Goal: Information Seeking & Learning: Learn about a topic

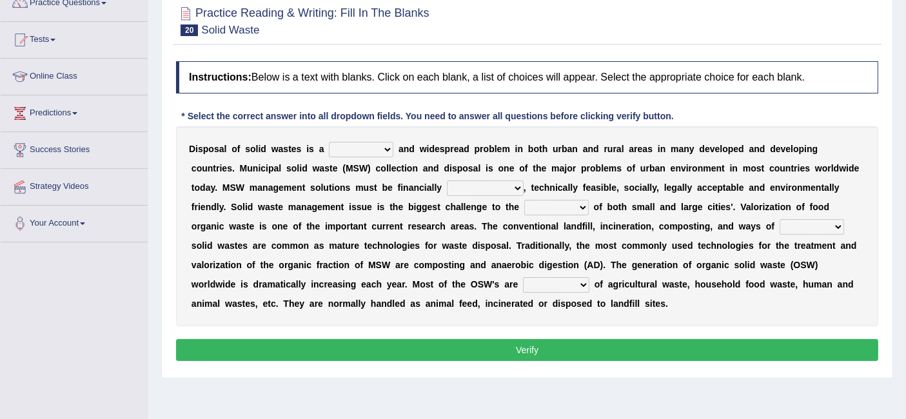
scroll to position [105, 0]
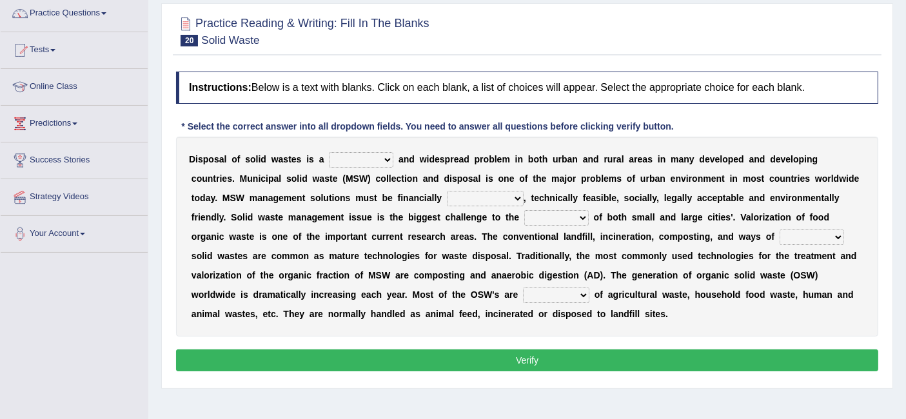
click at [366, 165] on select "slanting stinging stalling shafting" at bounding box center [361, 159] width 65 height 15
select select "stinging"
click at [329, 152] on select "slanting stinging stalling shafting" at bounding box center [361, 159] width 65 height 15
click at [447, 194] on select "unattainable sustainable objectionable treasonable" at bounding box center [485, 198] width 77 height 15
select select "sustainable"
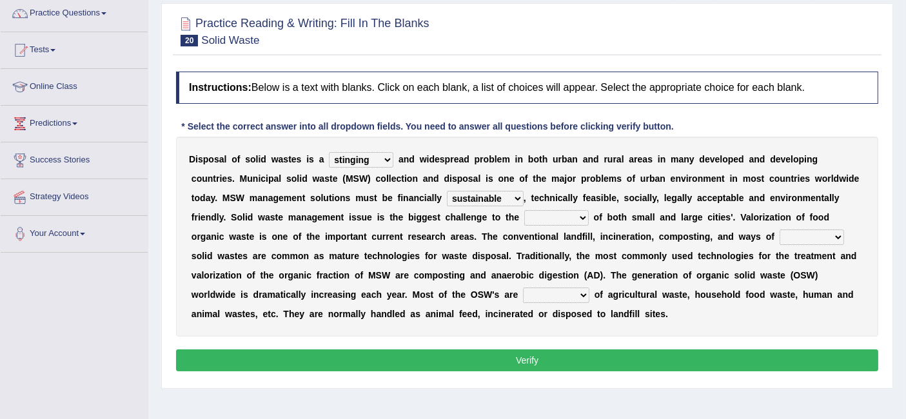
click at [447, 191] on select "unattainable sustainable objectionable treasonable" at bounding box center [485, 198] width 77 height 15
click at [525, 214] on select "plants culture authorities history" at bounding box center [557, 217] width 65 height 15
select select "authorities"
click at [525, 210] on select "plants culture authorities history" at bounding box center [557, 217] width 65 height 15
click at [780, 235] on select "reserving preserving deserving handling" at bounding box center [812, 237] width 65 height 15
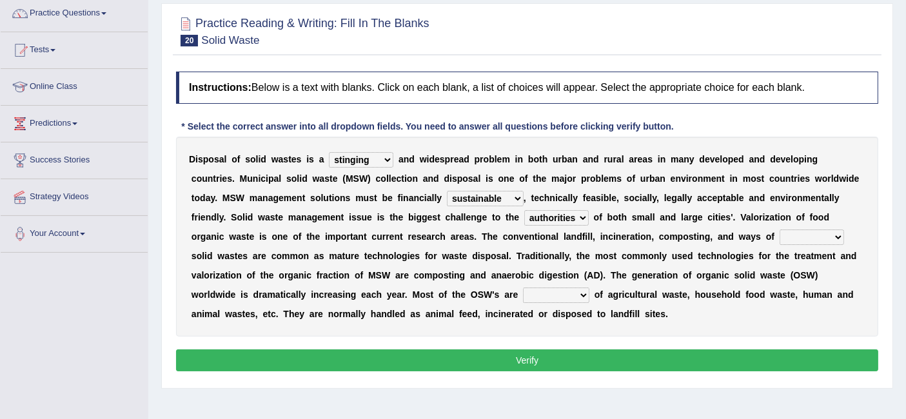
click at [780, 235] on select "reserving preserving deserving handling" at bounding box center [812, 237] width 65 height 15
click at [823, 251] on b "e" at bounding box center [825, 256] width 5 height 10
click at [780, 237] on select "reserving preserving deserving handling" at bounding box center [812, 237] width 65 height 15
select select "handling"
click at [780, 230] on select "reserving preserving deserving handling" at bounding box center [812, 237] width 65 height 15
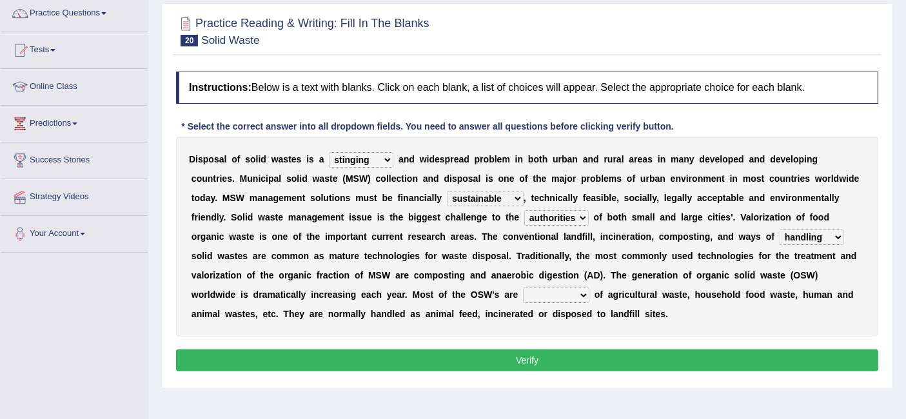
click at [523, 295] on select "composed disposed composing disposing" at bounding box center [556, 295] width 66 height 15
select select "disposed"
click at [523, 288] on select "composed disposed composing disposing" at bounding box center [556, 295] width 66 height 15
click at [514, 363] on button "Verify" at bounding box center [527, 361] width 703 height 22
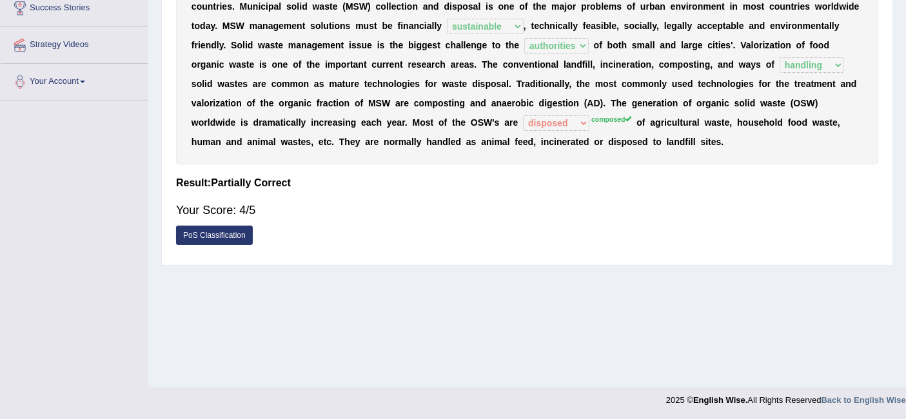
scroll to position [0, 0]
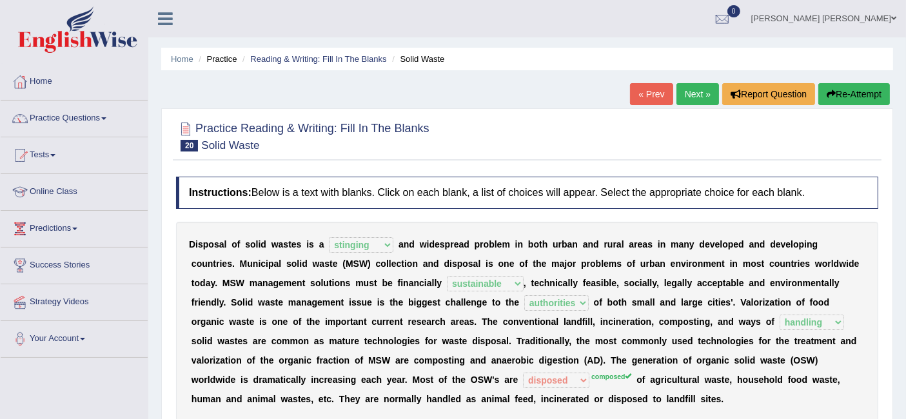
click at [677, 97] on link "Next »" at bounding box center [698, 94] width 43 height 22
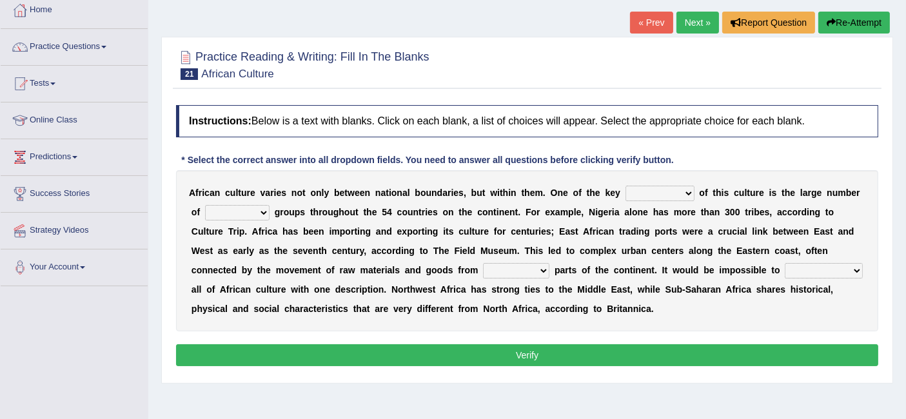
click at [645, 194] on select "conjectures features issues doubts" at bounding box center [660, 193] width 69 height 15
click at [525, 223] on div "A f r i c a n c u l t u r e v a r i e s n o t o n l y b e t w e e n n a t i o n…" at bounding box center [527, 250] width 703 height 161
click at [670, 186] on select "conjectures features issues doubts" at bounding box center [660, 193] width 69 height 15
select select "features"
click at [626, 186] on select "conjectures features issues doubts" at bounding box center [660, 193] width 69 height 15
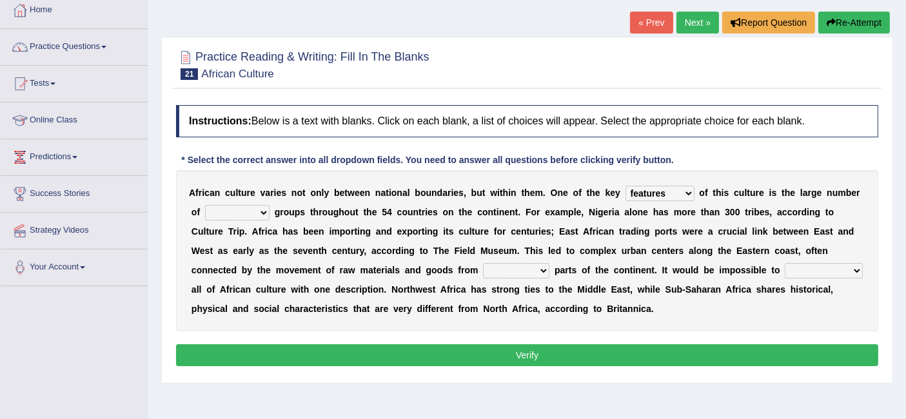
click at [669, 188] on select "conjectures features issues doubts" at bounding box center [660, 193] width 69 height 15
click at [626, 186] on select "conjectures features issues doubts" at bounding box center [660, 193] width 69 height 15
click at [668, 199] on select "conjectures features issues doubts" at bounding box center [660, 193] width 69 height 15
click at [670, 195] on select "conjectures features issues doubts" at bounding box center [660, 193] width 69 height 15
click at [227, 210] on select "ethic ethnic eugenic epic" at bounding box center [237, 212] width 65 height 15
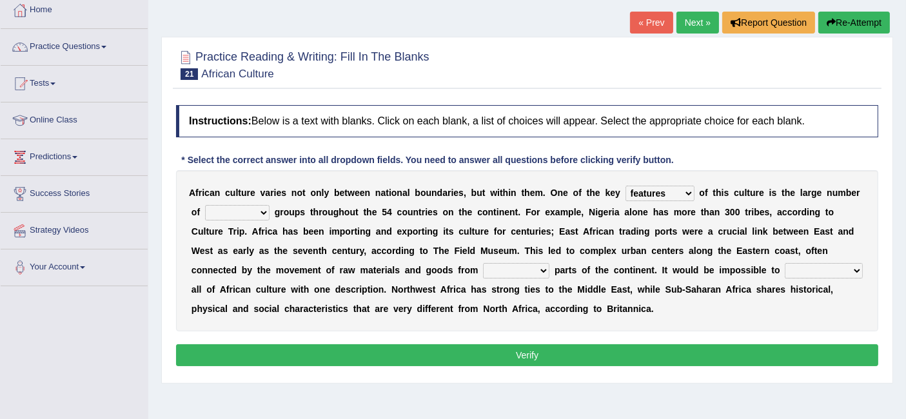
select select "ethnic"
click at [205, 205] on select "ethic ethnic eugenic epic" at bounding box center [237, 212] width 65 height 15
click at [527, 269] on select "forelocked interlocked unlocked landlocked" at bounding box center [516, 270] width 66 height 15
select select "landlocked"
click at [483, 263] on select "forelocked interlocked unlocked landlocked" at bounding box center [516, 270] width 66 height 15
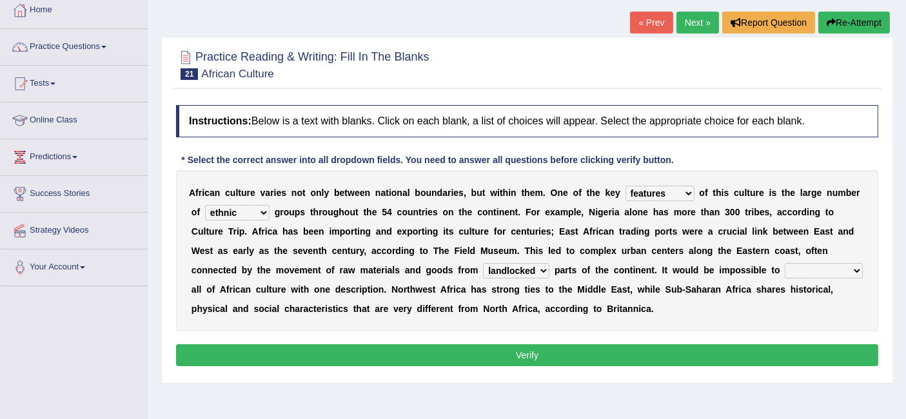
click at [842, 265] on select "characterize conceptualize symbolize synthesize" at bounding box center [824, 270] width 78 height 15
select select "conceptualize"
click at [785, 263] on select "characterize conceptualize symbolize synthesize" at bounding box center [824, 270] width 78 height 15
click at [850, 265] on select "characterize conceptualize symbolize synthesize" at bounding box center [824, 270] width 78 height 15
click at [683, 257] on div "A f r i c a n c u l t u r e v a r i e s n o t o n l y b e t w e e n n a t i o n…" at bounding box center [527, 250] width 703 height 161
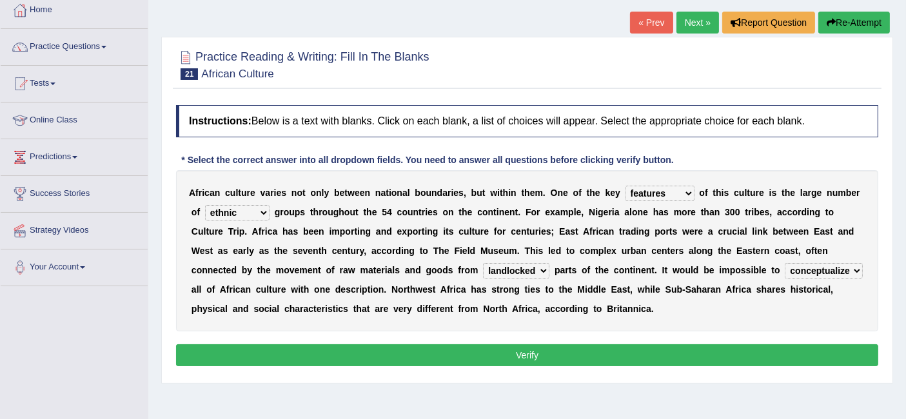
click at [665, 190] on select "conjectures features issues doubts" at bounding box center [660, 193] width 69 height 15
select select "issues"
click at [626, 186] on select "conjectures features issues doubts" at bounding box center [660, 193] width 69 height 15
click at [669, 194] on select "conjectures features issues doubts" at bounding box center [660, 193] width 69 height 15
click at [752, 215] on b "i" at bounding box center [753, 212] width 3 height 10
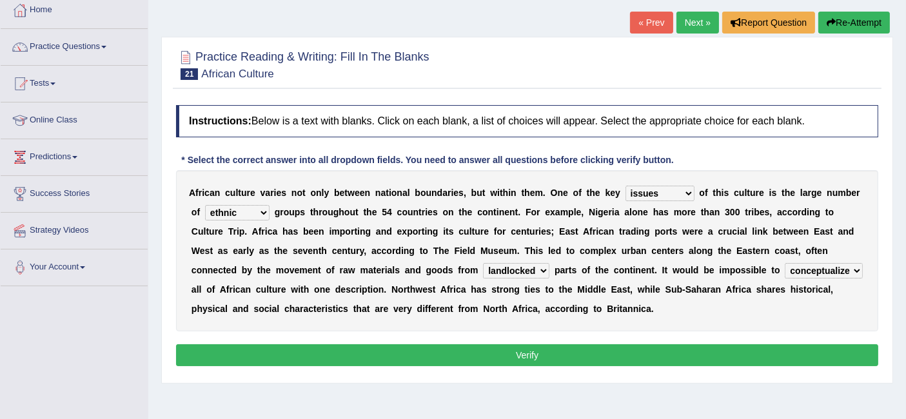
click at [817, 270] on select "characterize conceptualize symbolize synthesize" at bounding box center [824, 270] width 78 height 15
select select "characterize"
click at [785, 263] on select "characterize conceptualize symbolize synthesize" at bounding box center [824, 270] width 78 height 15
click at [562, 352] on button "Verify" at bounding box center [527, 356] width 703 height 22
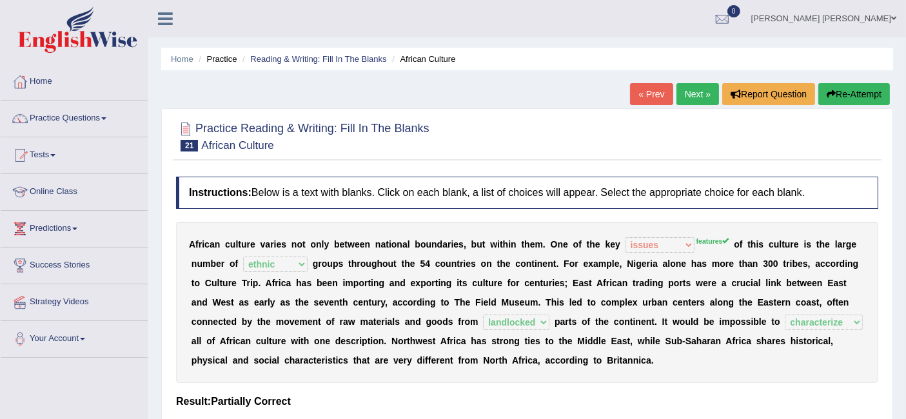
click at [704, 97] on link "Next »" at bounding box center [698, 94] width 43 height 22
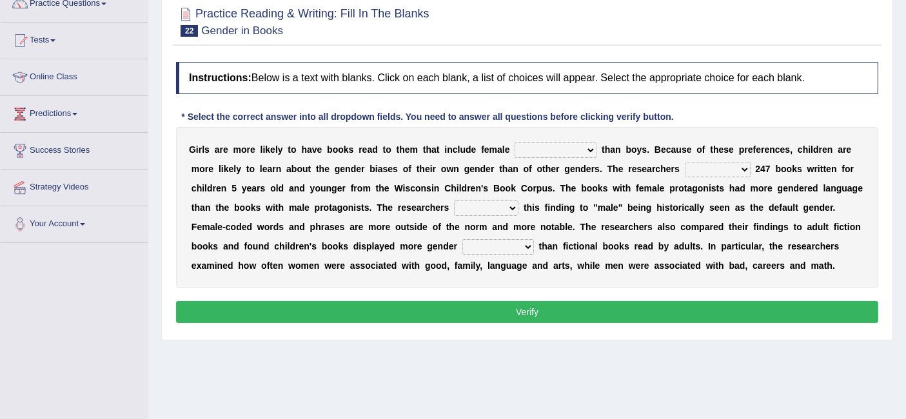
scroll to position [72, 0]
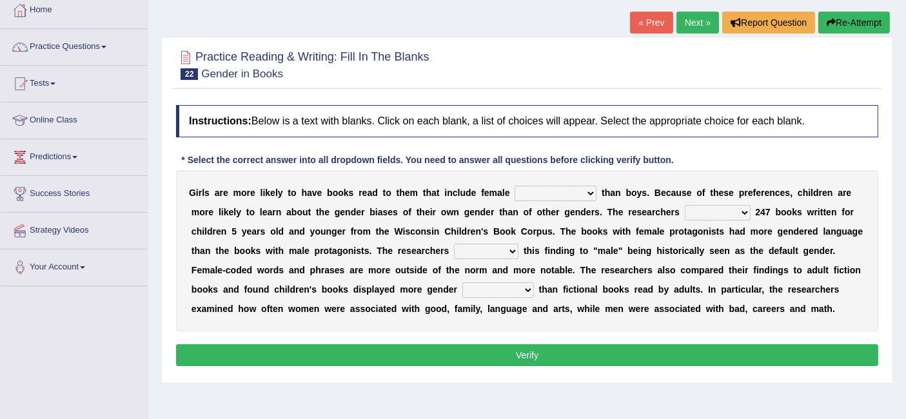
click at [551, 192] on select "protagonists cosmogonists agonists expressionists" at bounding box center [556, 193] width 82 height 15
click at [264, 237] on div "G i r l s a r e m o r e l i k e l y t o h a v e b o o k s r e a d t o t h e m t…" at bounding box center [527, 250] width 703 height 161
click at [551, 199] on select "protagonists cosmogonists agonists expressionists" at bounding box center [556, 193] width 82 height 15
click at [569, 154] on div "* Select the correct answer into all dropdown fields. You need to answer all qu…" at bounding box center [427, 161] width 503 height 14
click at [741, 209] on select "hydrolyzed paralyzed catalyzed analyzed" at bounding box center [718, 212] width 66 height 15
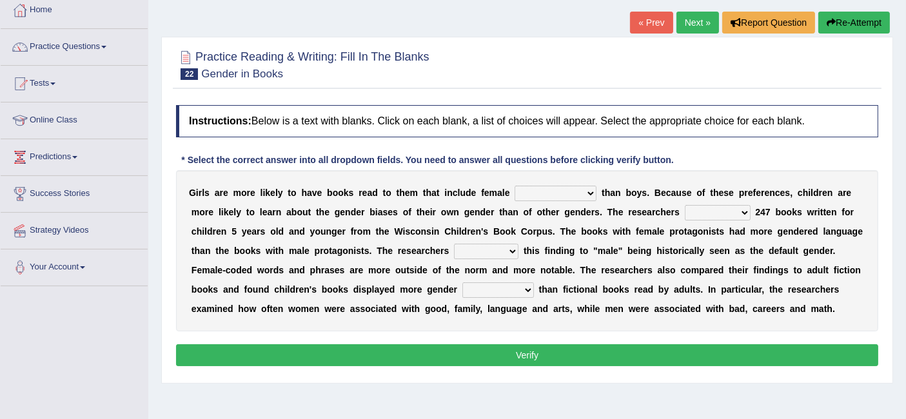
select select "analyzed"
click at [685, 205] on select "hydrolyzed paralyzed catalyzed analyzed" at bounding box center [718, 212] width 66 height 15
click at [555, 183] on div "G i r l s a r e m o r e l i k e l y t o h a v e b o o k s r e a d t o t h e m t…" at bounding box center [527, 250] width 703 height 161
click at [556, 196] on select "protagonists cosmogonists agonists expressionists" at bounding box center [556, 193] width 82 height 15
select select "protagonists"
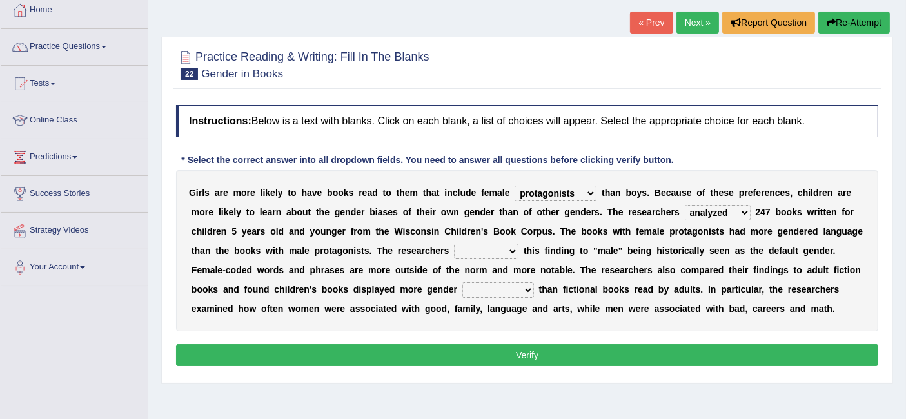
click at [515, 186] on select "protagonists cosmogonists agonists expressionists" at bounding box center [556, 193] width 82 height 15
click at [483, 244] on select "contribute tribute distribute attribute" at bounding box center [486, 251] width 65 height 15
click at [425, 233] on b "n" at bounding box center [424, 231] width 6 height 10
click at [499, 250] on select "contribute tribute distribute attribute" at bounding box center [486, 251] width 65 height 15
drag, startPoint x: 738, startPoint y: 265, endPoint x: 734, endPoint y: 257, distance: 8.1
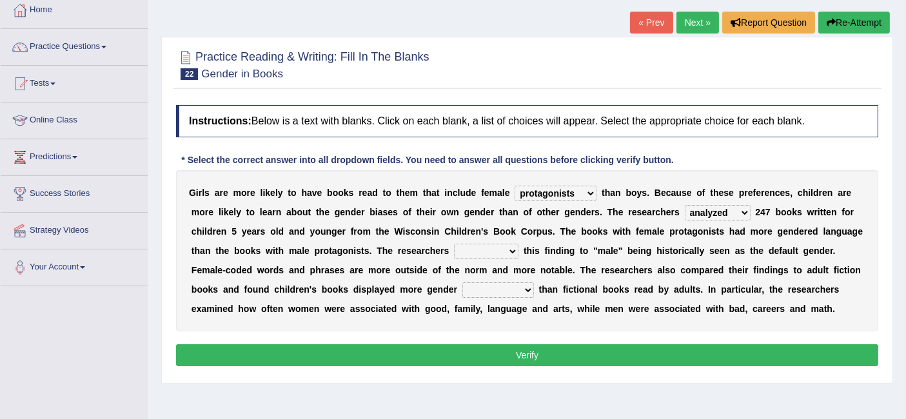
click at [739, 265] on b "e" at bounding box center [739, 270] width 5 height 10
click at [499, 250] on select "contribute tribute distribute attribute" at bounding box center [486, 251] width 65 height 15
select select "tribute"
click at [454, 244] on select "contribute tribute distribute attribute" at bounding box center [486, 251] width 65 height 15
click at [486, 289] on select "stereotypes teletypes prototypes electrotypes" at bounding box center [499, 290] width 72 height 15
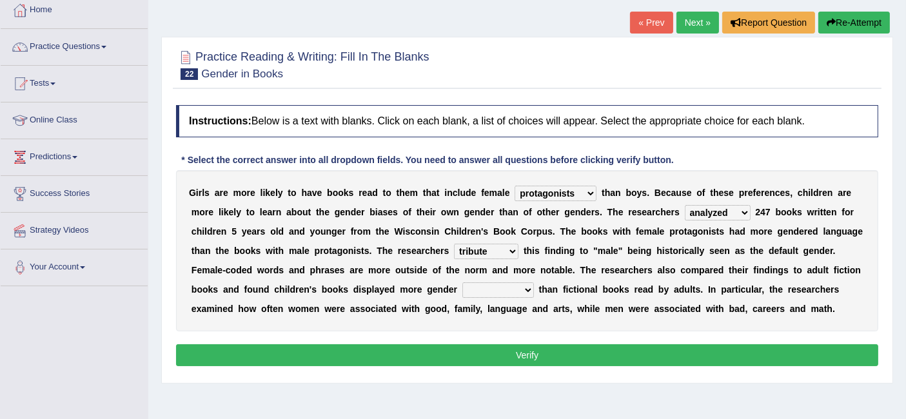
select select "stereotypes"
click at [463, 283] on select "stereotypes teletypes prototypes electrotypes" at bounding box center [499, 290] width 72 height 15
click at [564, 351] on button "Verify" at bounding box center [527, 356] width 703 height 22
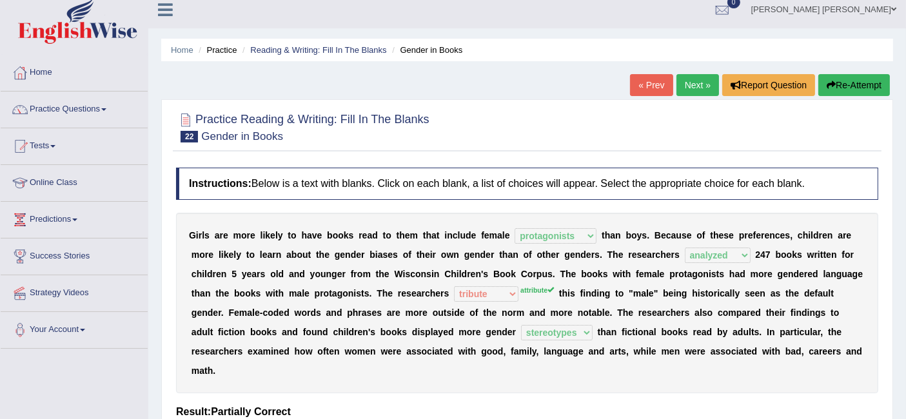
scroll to position [0, 0]
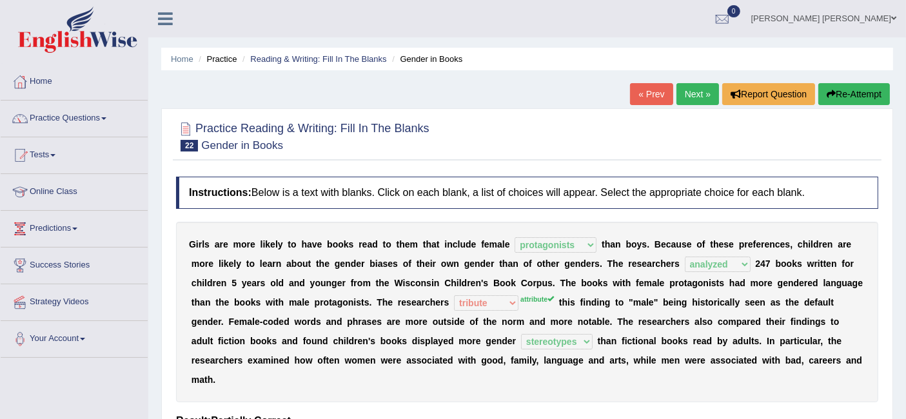
click at [695, 93] on link "Next »" at bounding box center [698, 94] width 43 height 22
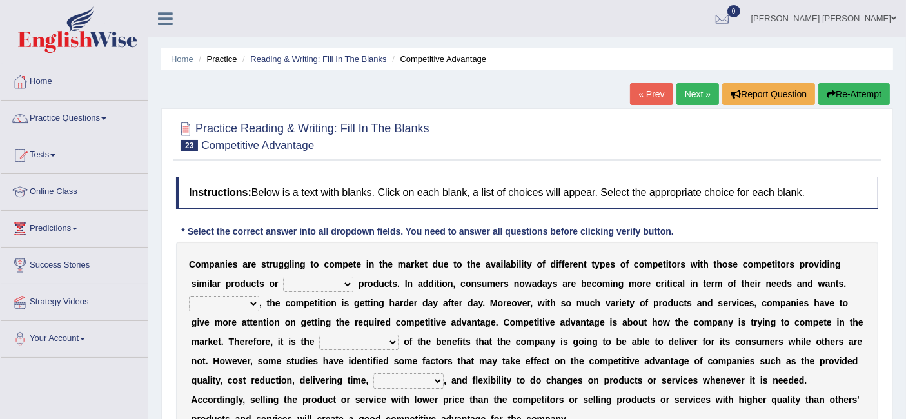
scroll to position [72, 0]
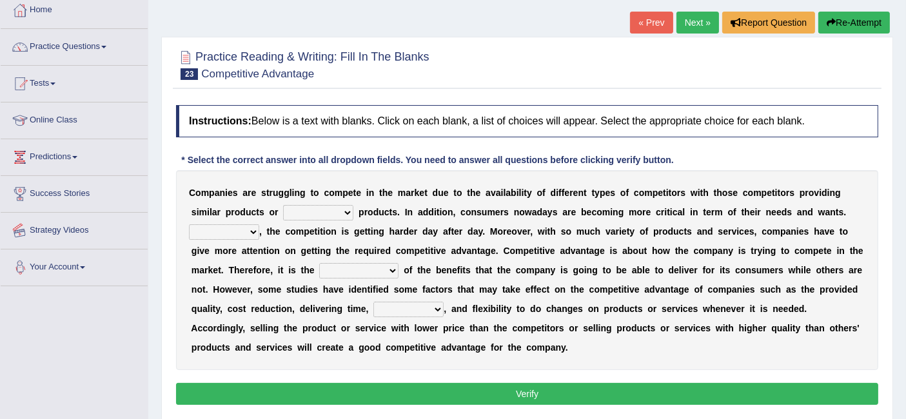
click at [323, 215] on select "constitution restitution substitution institution" at bounding box center [318, 212] width 70 height 15
select select "substitution"
click at [283, 205] on select "constitution restitution substitution institution" at bounding box center [318, 212] width 70 height 15
click at [258, 248] on b "n" at bounding box center [261, 251] width 6 height 10
click at [244, 226] on select "However Instead Additionally Therefore" at bounding box center [224, 232] width 70 height 15
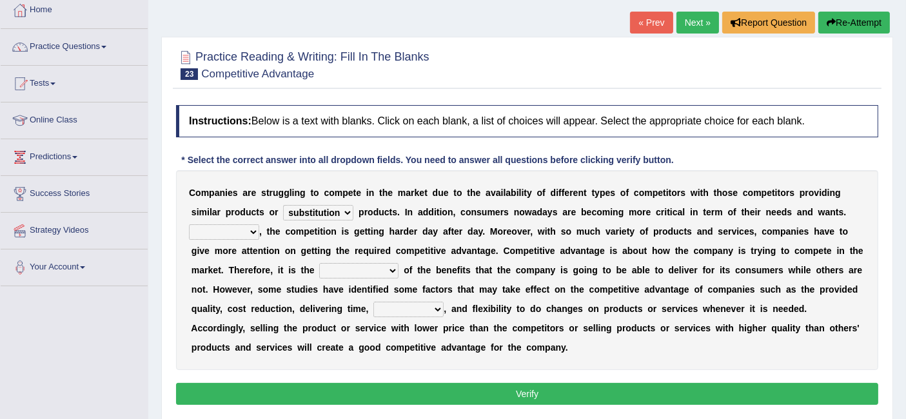
select select "Therefore"
click at [189, 225] on select "However Instead Additionally Therefore" at bounding box center [224, 232] width 70 height 15
click at [248, 234] on select "However Instead Additionally Therefore" at bounding box center [224, 232] width 70 height 15
click at [334, 236] on div "C o m p a n i e s a r e s t r u g g l i n g t o c o m p e t e i n t h e m a r k…" at bounding box center [527, 270] width 703 height 200
click at [381, 268] on select "dissemination ordination determination incarnation" at bounding box center [358, 270] width 79 height 15
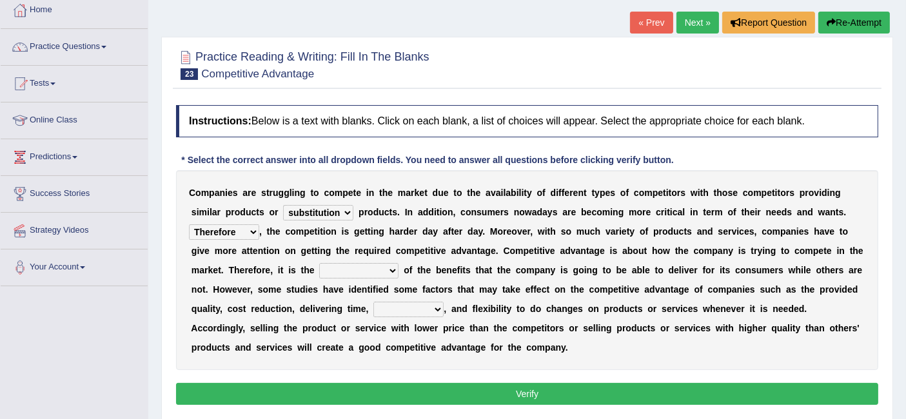
select select "determination"
click at [319, 263] on select "dissemination ordination determination incarnation" at bounding box center [358, 270] width 79 height 15
click at [427, 306] on select "captivation aggregation deprivation innovation" at bounding box center [409, 309] width 70 height 15
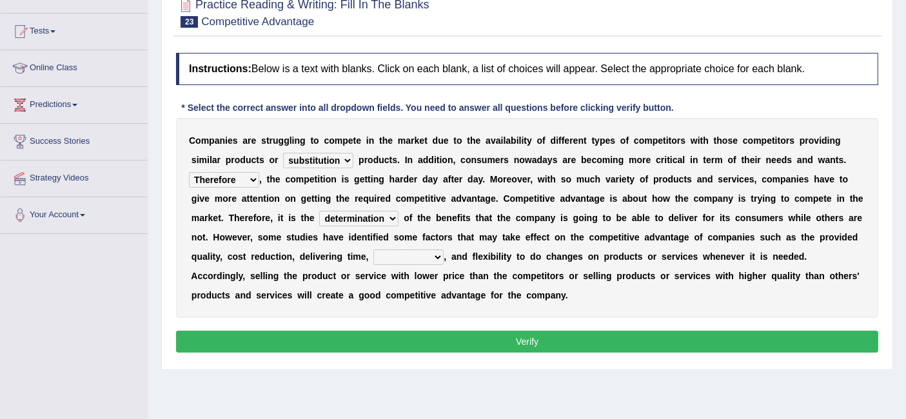
scroll to position [143, 0]
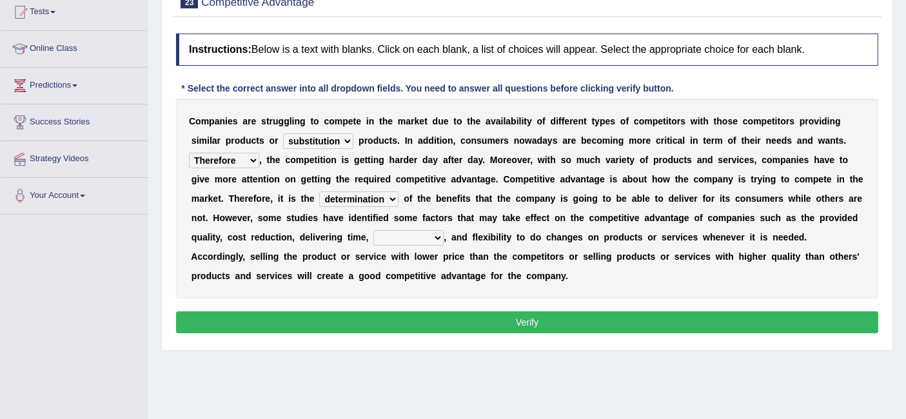
click at [424, 235] on select "captivation aggregation deprivation innovation" at bounding box center [409, 237] width 70 height 15
select select "innovation"
click at [374, 230] on select "captivation aggregation deprivation innovation" at bounding box center [409, 237] width 70 height 15
click at [333, 143] on select "constitution restitution substitution institution" at bounding box center [318, 141] width 70 height 15
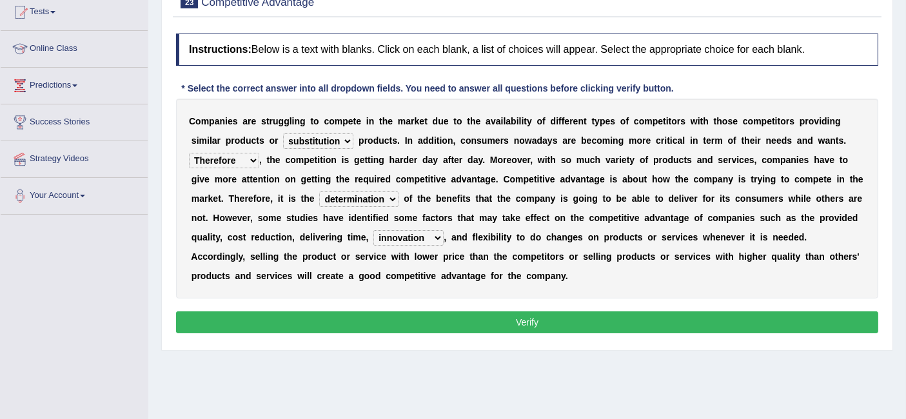
click at [341, 196] on select "dissemination ordination determination incarnation" at bounding box center [358, 199] width 79 height 15
click at [499, 176] on b at bounding box center [501, 179] width 5 height 10
click at [359, 198] on select "dissemination ordination determination incarnation" at bounding box center [358, 199] width 79 height 15
click at [521, 190] on div "C o m p a n i e s a r e s t r u g g l i n g t o c o m p e t e i n t h e m a r k…" at bounding box center [527, 199] width 703 height 200
click at [544, 314] on button "Verify" at bounding box center [527, 323] width 703 height 22
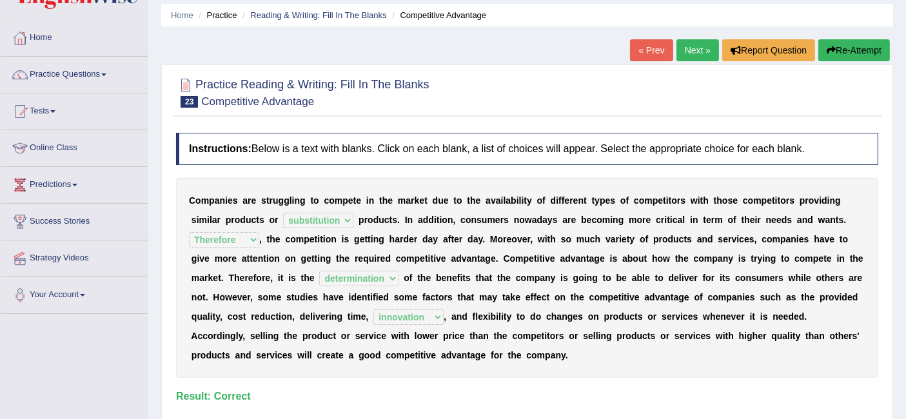
scroll to position [0, 0]
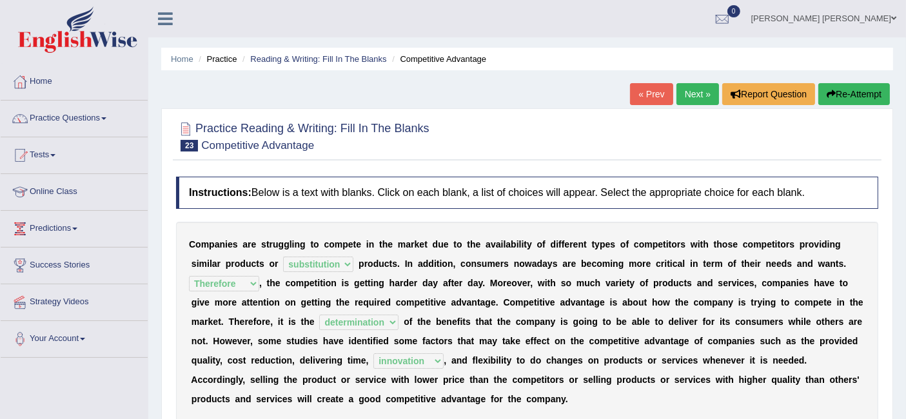
click at [692, 98] on link "Next »" at bounding box center [698, 94] width 43 height 22
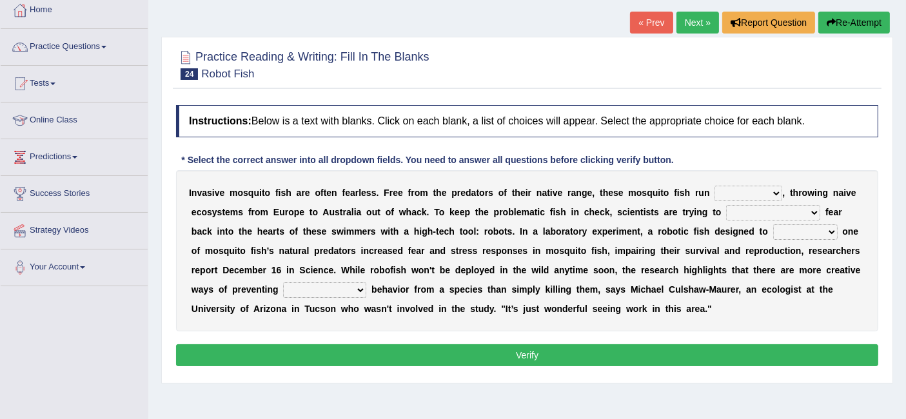
click at [772, 183] on div "I n v a s i v e m o s q u i t o f i s h a r e o f t e n f e a r l e s s . F r e…" at bounding box center [527, 250] width 703 height 161
click at [772, 188] on select "occupant flippant rampant concordant" at bounding box center [749, 193] width 68 height 15
click at [641, 226] on b "," at bounding box center [642, 231] width 3 height 10
click at [755, 194] on select "occupant flippant rampant concordant" at bounding box center [749, 193] width 68 height 15
click at [792, 203] on div "I n v a s i v e m o s q u i t o f i s h a r e o f t e n f e a r l e s s . F r e…" at bounding box center [527, 250] width 703 height 161
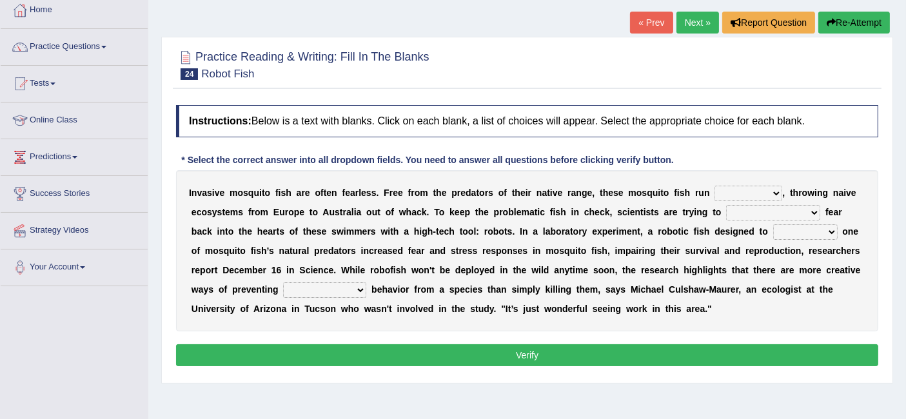
click at [781, 211] on select "accept spike strike [PERSON_NAME]" at bounding box center [773, 212] width 94 height 15
select select "spike"
click at [726, 205] on select "accept spike strike [PERSON_NAME]" at bounding box center [773, 212] width 94 height 15
click at [777, 205] on select "accept spike strike [PERSON_NAME]" at bounding box center [773, 212] width 94 height 15
click at [664, 250] on b "h" at bounding box center [667, 251] width 6 height 10
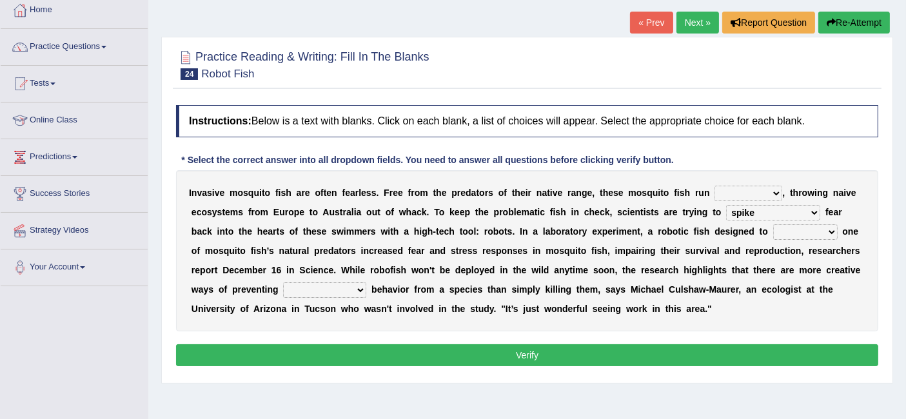
click at [774, 234] on select "bequest mimic battle conquest" at bounding box center [806, 232] width 65 height 15
click at [655, 274] on div "I n v a s i v e m o s q u i t o f i s h a r e o f t e n f e a r l e s s . F r e…" at bounding box center [527, 250] width 703 height 161
click at [765, 211] on select "accept spike strike [PERSON_NAME]" at bounding box center [773, 212] width 94 height 15
click at [519, 254] on div "I n v a s i v e m o s q u i t o f i s h a r e o f t e n f e a r l e s s . F r e…" at bounding box center [527, 250] width 703 height 161
click at [774, 234] on select "bequest mimic battle conquest" at bounding box center [806, 232] width 65 height 15
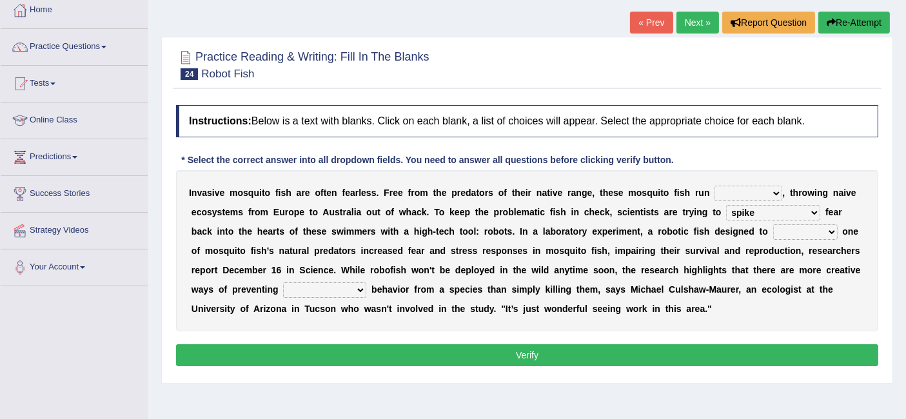
select select "mimic"
click at [774, 225] on select "bequest mimic battle conquest" at bounding box center [806, 232] width 65 height 15
drag, startPoint x: 181, startPoint y: 159, endPoint x: 124, endPoint y: 126, distance: 65.6
click at [327, 289] on select "unprivileged unprecedented uncharted unwanted" at bounding box center [324, 290] width 83 height 15
click at [552, 305] on b "o" at bounding box center [555, 309] width 6 height 10
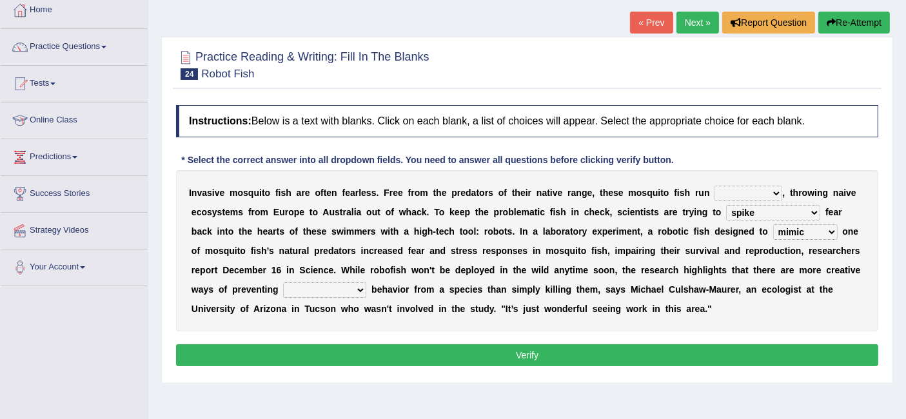
click at [324, 295] on select "unprivileged unprecedented uncharted unwanted" at bounding box center [324, 290] width 83 height 15
select select "unwanted"
click at [283, 283] on select "unprivileged unprecedented uncharted unwanted" at bounding box center [324, 290] width 83 height 15
click at [735, 190] on select "occupant flippant rampant concordant" at bounding box center [749, 193] width 68 height 15
select select "rampant"
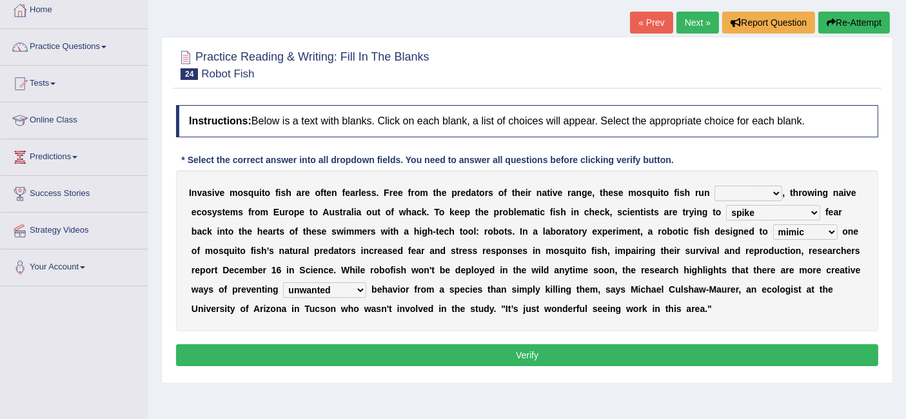
click at [715, 186] on select "occupant flippant rampant concordant" at bounding box center [749, 193] width 68 height 15
click at [553, 353] on button "Verify" at bounding box center [527, 356] width 703 height 22
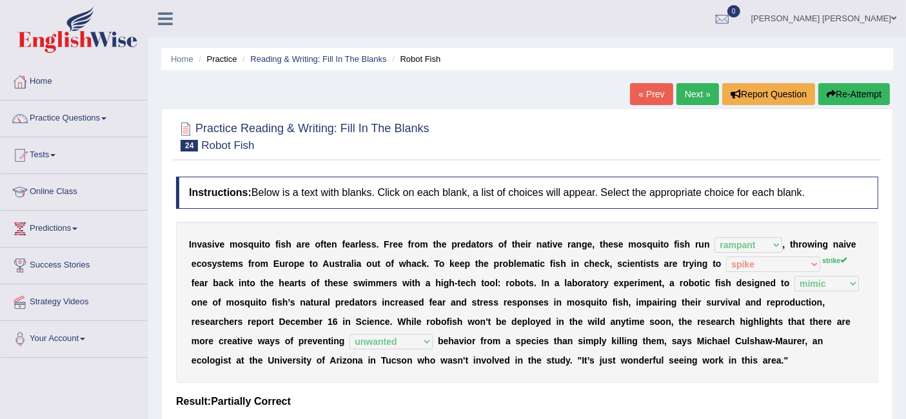
click at [693, 100] on link "Next »" at bounding box center [698, 94] width 43 height 22
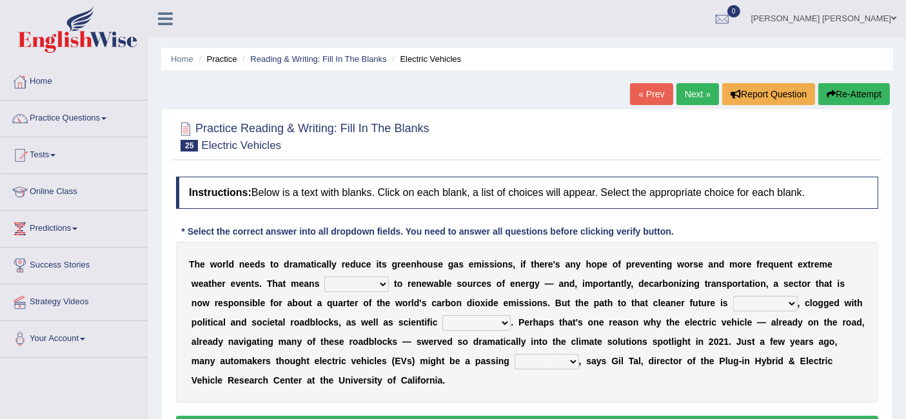
click at [372, 295] on div "T h e w o r l d n e e d s t o d r a m a t i c a l l y r e d u c e i t s g r e e…" at bounding box center [527, 322] width 703 height 161
click at [363, 282] on select "grafting drafting crafting shifting" at bounding box center [357, 284] width 65 height 15
select select "shifting"
click at [325, 277] on select "grafting drafting crafting shifting" at bounding box center [357, 284] width 65 height 15
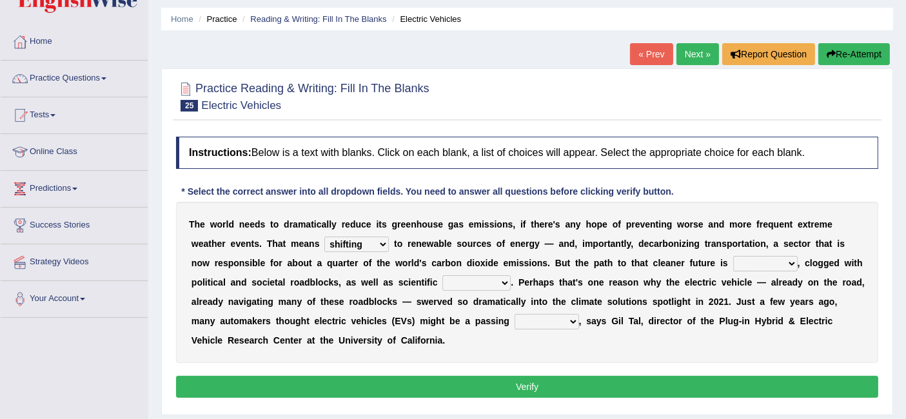
scroll to position [72, 0]
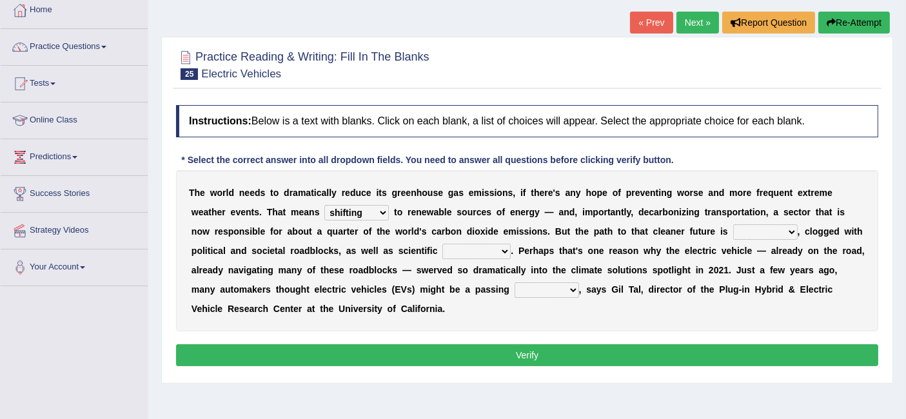
click at [765, 225] on select "daunting daunted daunt dauntless" at bounding box center [766, 232] width 65 height 15
select select "daunting"
click at [734, 225] on select "daunting daunted daunt dauntless" at bounding box center [766, 232] width 65 height 15
click at [766, 235] on select "daunting daunted daunt dauntless" at bounding box center [766, 232] width 65 height 15
click at [693, 237] on div "T h e w o r l d n e e d s t o d r a m a t i c a l l y r e d u c e i t s g r e e…" at bounding box center [527, 250] width 703 height 161
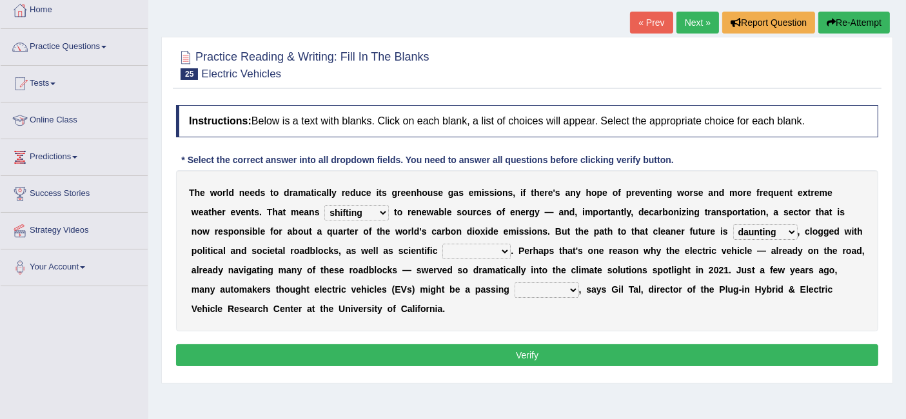
click at [485, 252] on select "spectacles obstacles tentacles receptacles" at bounding box center [477, 251] width 68 height 15
select select "obstacles"
click at [443, 244] on select "spectacles obstacles tentacles receptacles" at bounding box center [477, 251] width 68 height 15
click at [515, 290] on select "fad gad tad lad" at bounding box center [547, 290] width 65 height 15
click at [515, 283] on select "fad gad tad lad" at bounding box center [547, 290] width 65 height 15
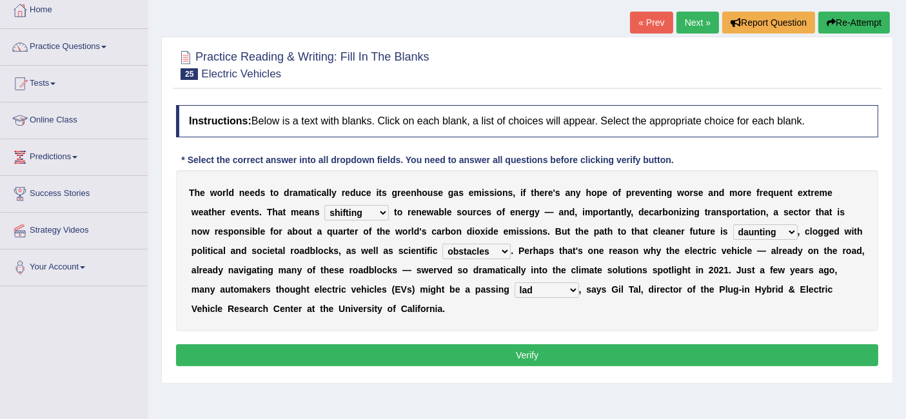
click at [518, 291] on select "fad gad tad lad" at bounding box center [547, 290] width 65 height 15
click at [515, 293] on select "fad gad tad lad" at bounding box center [547, 290] width 65 height 15
click at [516, 290] on select "fad gad tad lad" at bounding box center [547, 290] width 65 height 15
click at [515, 290] on select "fad gad tad lad" at bounding box center [547, 290] width 65 height 15
drag, startPoint x: 523, startPoint y: 281, endPoint x: 523, endPoint y: 294, distance: 12.9
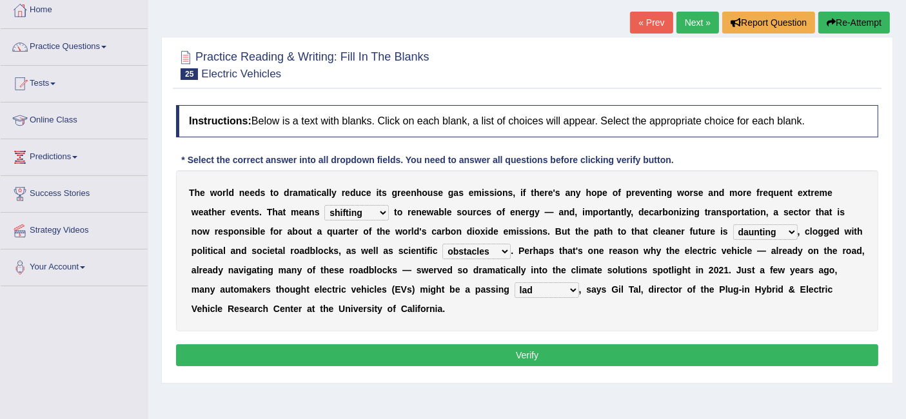
click at [523, 283] on select "fad gad tad lad" at bounding box center [547, 290] width 65 height 15
select select "tad"
click at [515, 283] on select "fad gad tad lad" at bounding box center [547, 290] width 65 height 15
click at [522, 362] on button "Verify" at bounding box center [527, 356] width 703 height 22
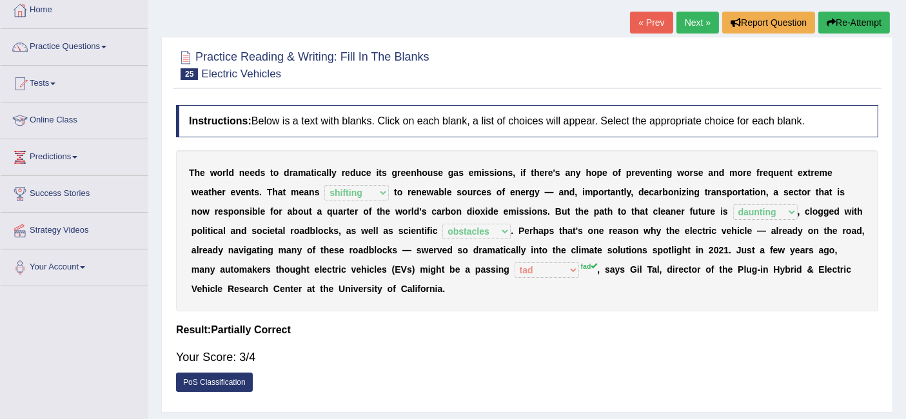
scroll to position [0, 0]
